Goal: Task Accomplishment & Management: Manage account settings

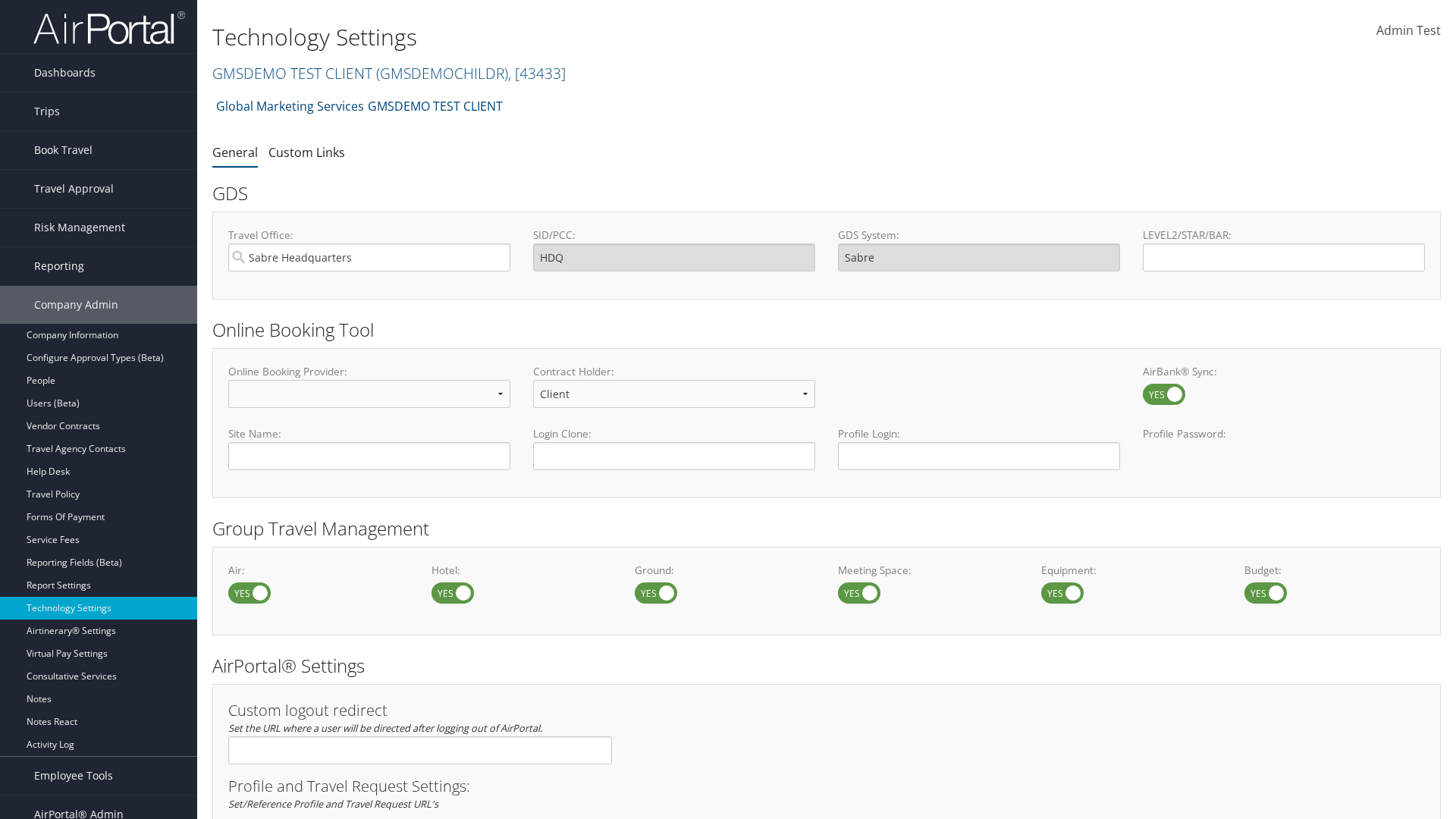
click at [453, 592] on label at bounding box center [453, 593] width 42 height 21
click at [449, 592] on input "checkbox" at bounding box center [444, 594] width 10 height 10
checkbox input "false"
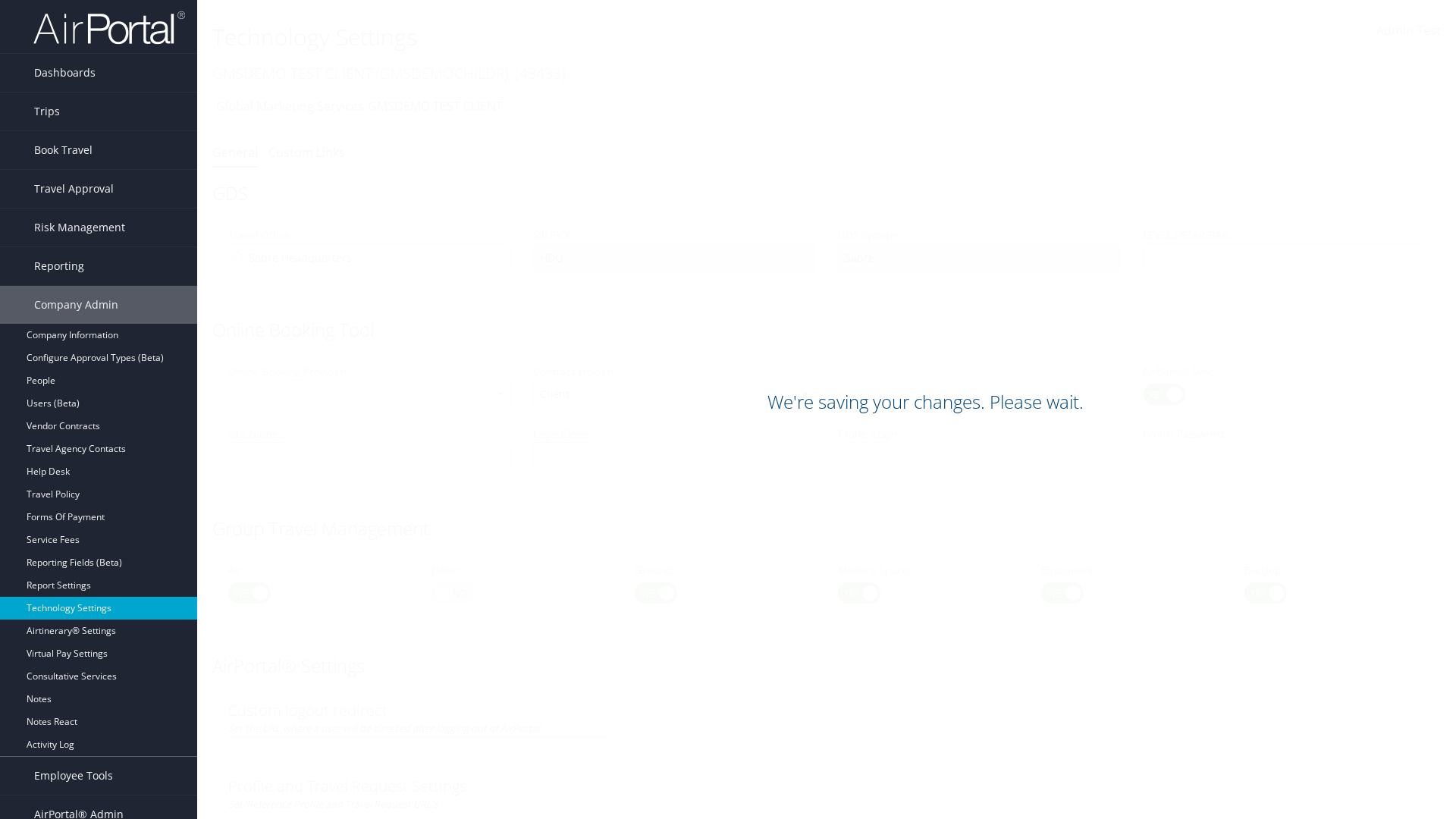
scroll to position [878, 0]
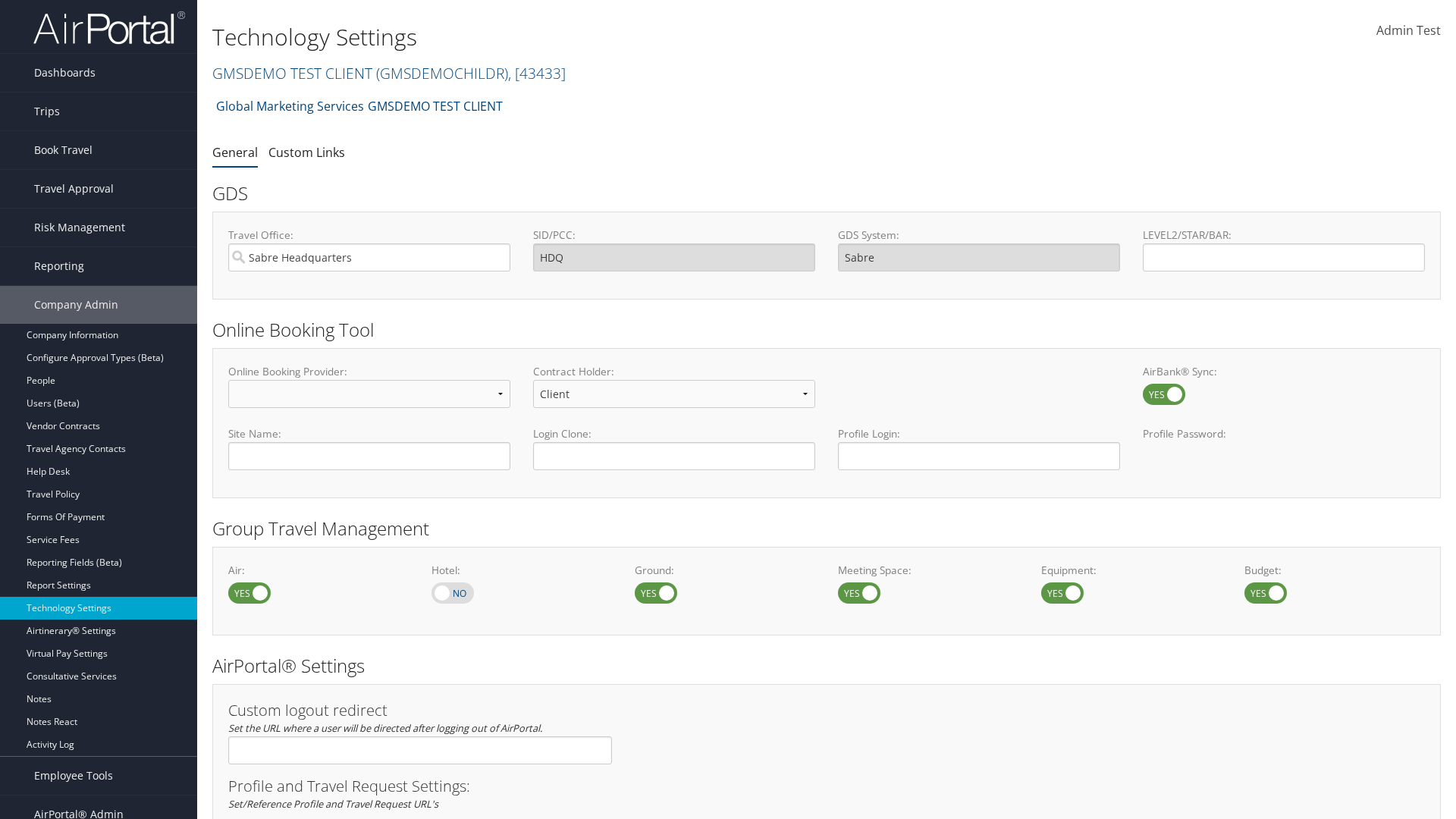
scroll to position [878, 0]
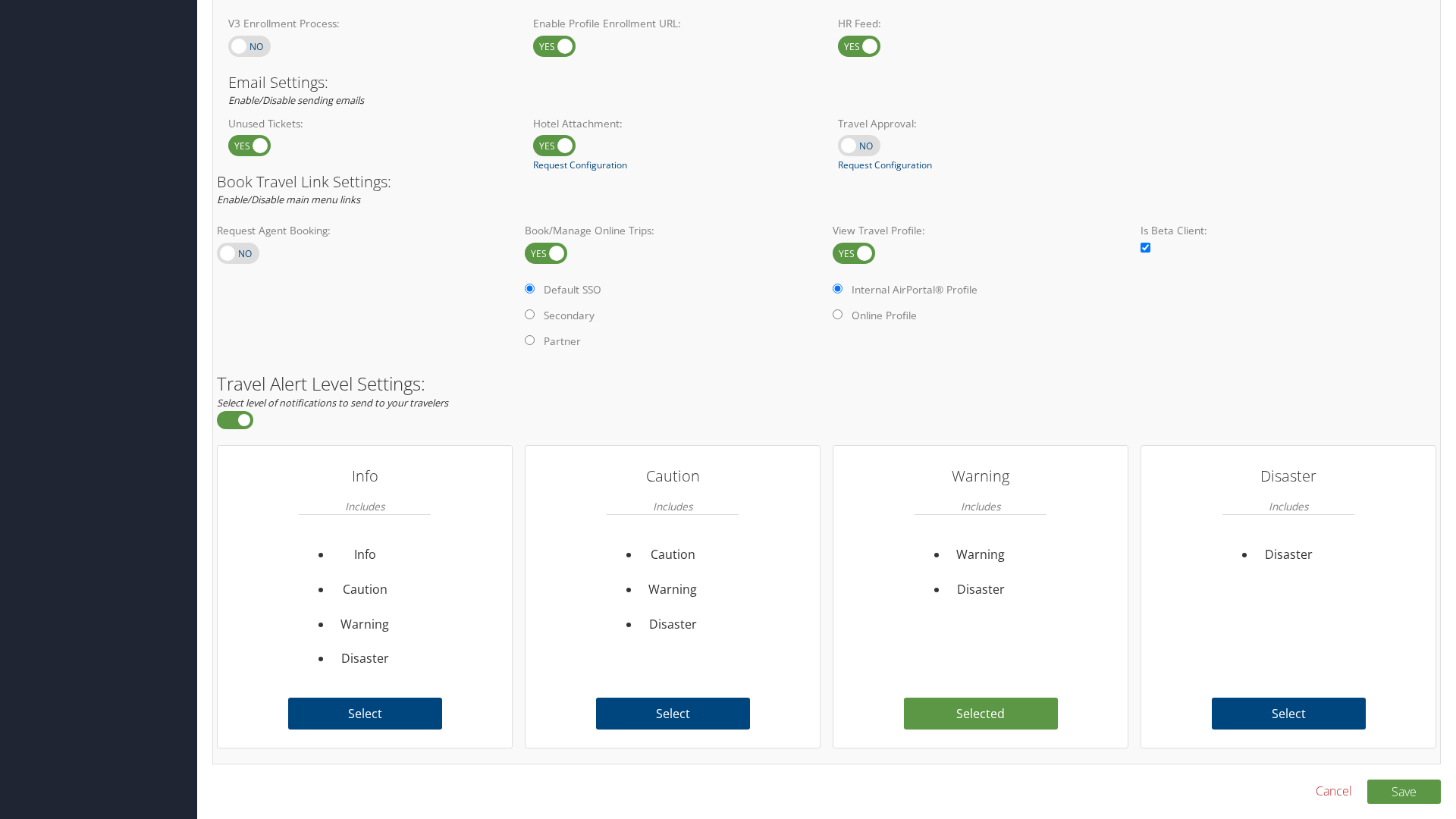
checkbox input "true"
click at [1404, 791] on button "Save" at bounding box center [1404, 792] width 74 height 25
